Goal: Transaction & Acquisition: Purchase product/service

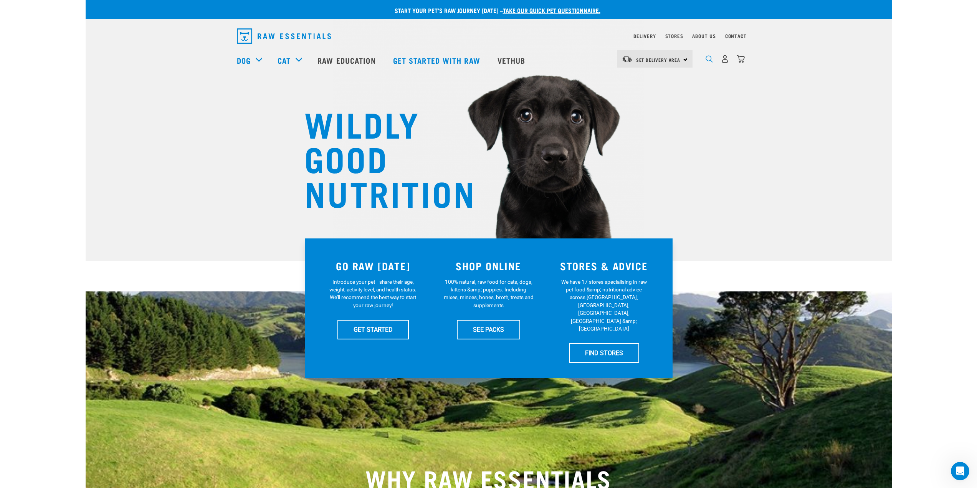
click at [709, 60] on img "dropdown navigation" at bounding box center [708, 58] width 7 height 7
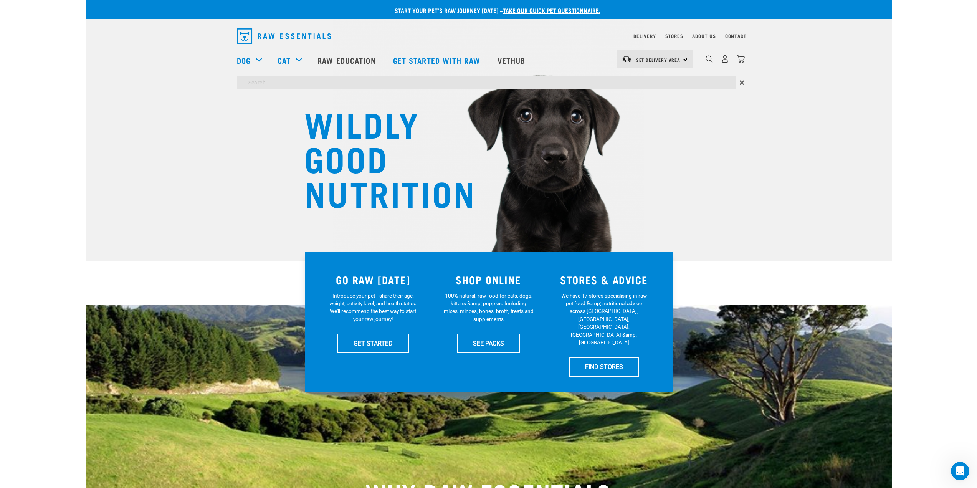
click at [373, 84] on input "search" at bounding box center [486, 83] width 498 height 14
type input "kelp"
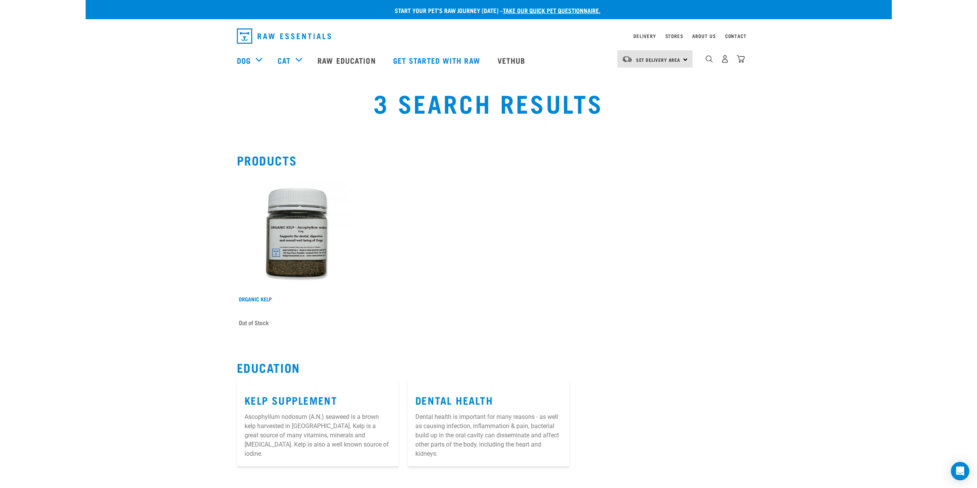
click at [300, 238] on img at bounding box center [296, 232] width 119 height 119
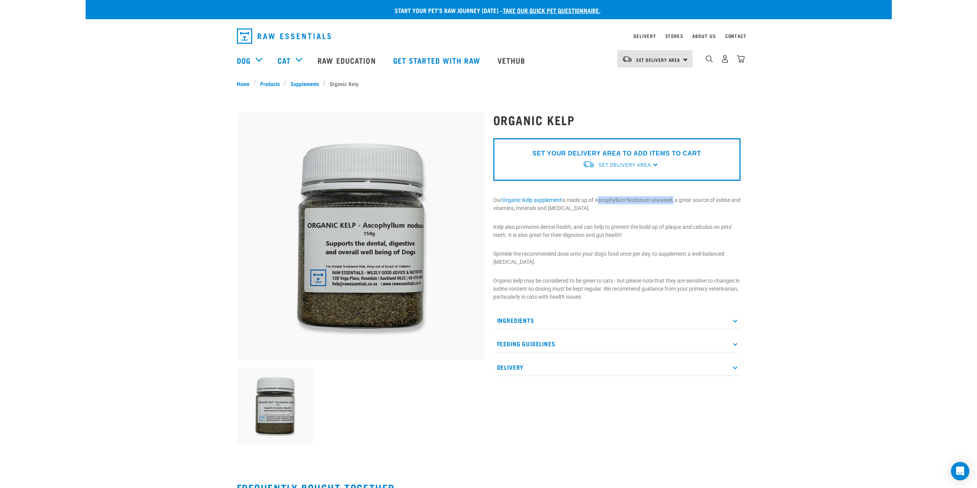
drag, startPoint x: 598, startPoint y: 200, endPoint x: 676, endPoint y: 194, distance: 78.9
click at [676, 197] on p "Our Organic Kelp supplement is made up of Ascophyllum Nodosum seaweed, a great …" at bounding box center [616, 204] width 247 height 16
copy p "Ascophyllum Nodosum seaweed"
